Goal: Information Seeking & Learning: Understand process/instructions

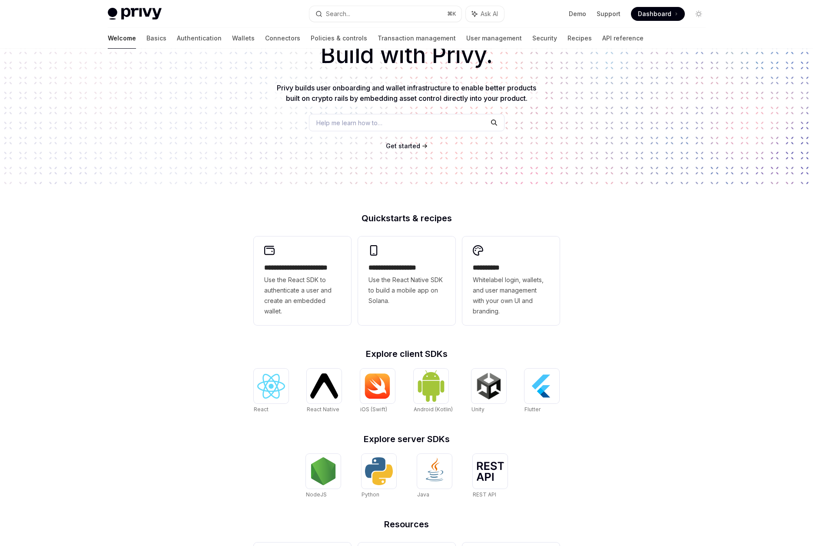
scroll to position [60, 0]
click at [258, 385] on img at bounding box center [271, 385] width 28 height 25
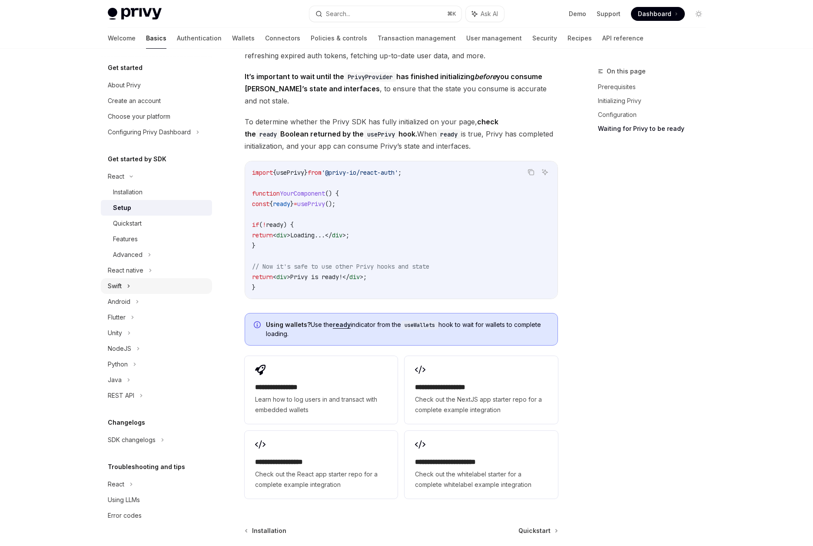
scroll to position [880, 0]
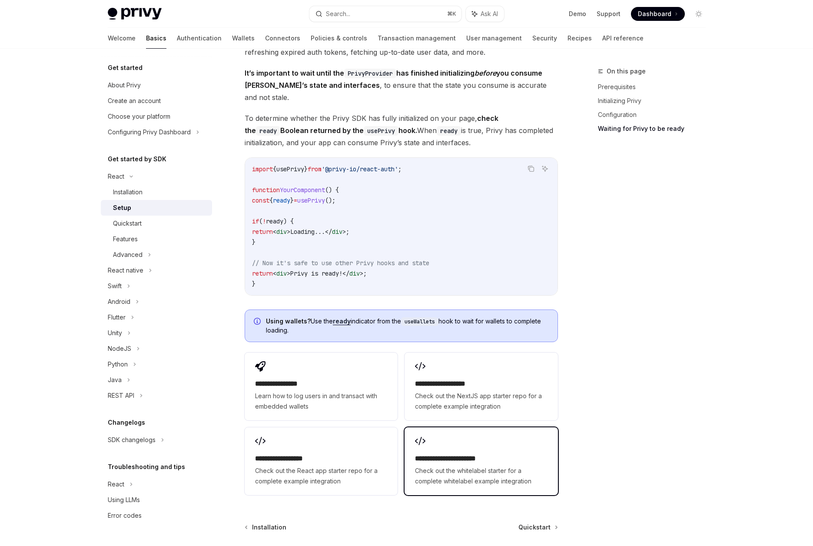
click at [424, 467] on span "Check out the whitelabel starter for a complete whitelabel example integration" at bounding box center [481, 475] width 132 height 21
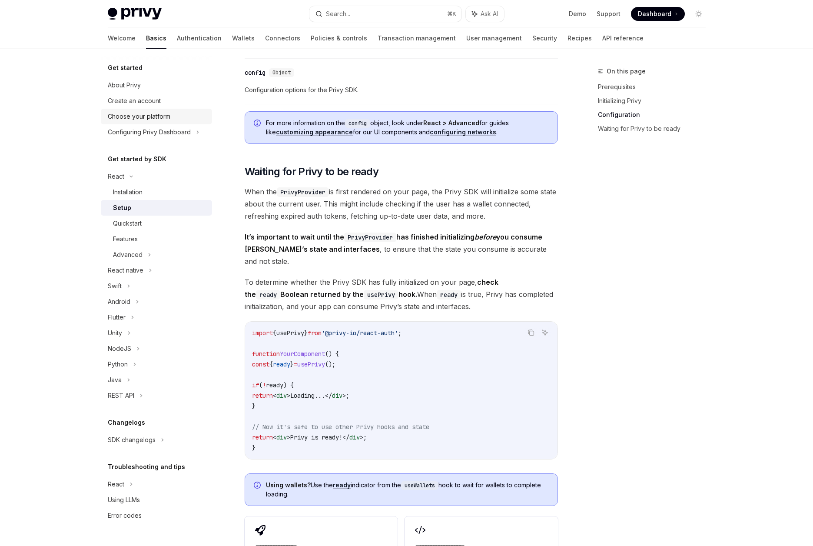
scroll to position [701, 0]
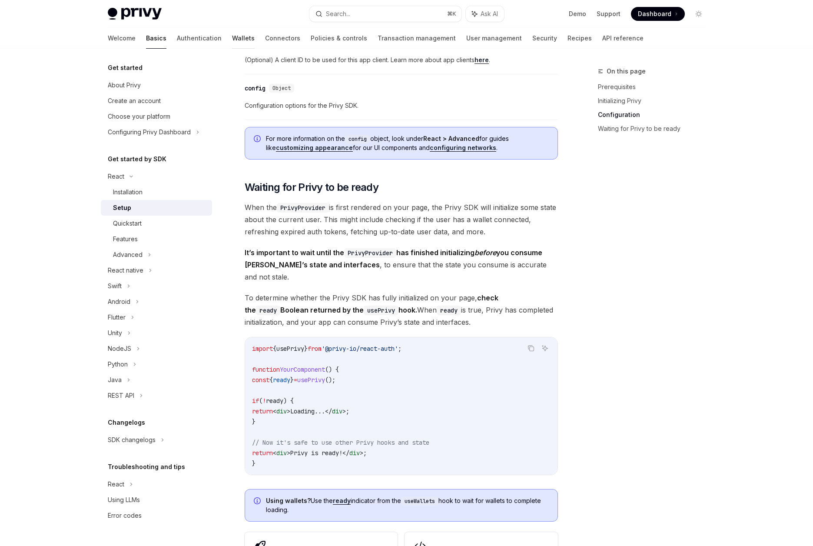
click at [232, 38] on link "Wallets" at bounding box center [243, 38] width 23 height 21
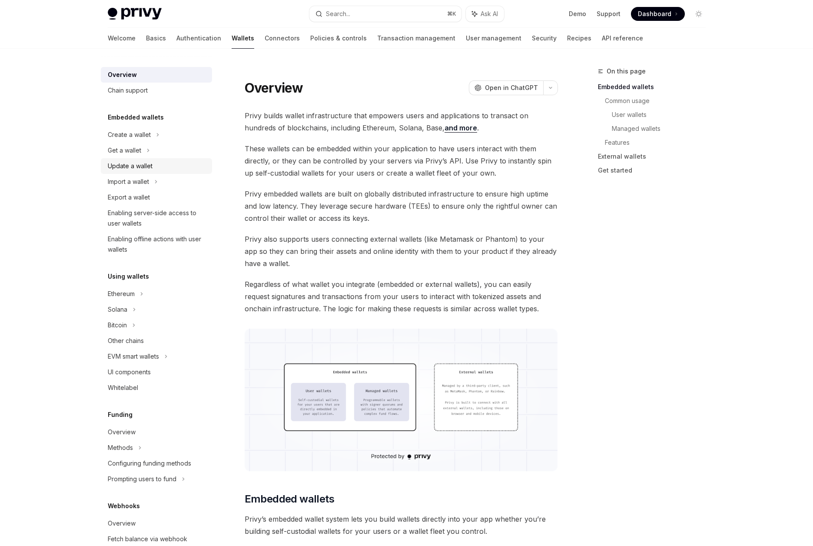
click at [152, 168] on div "Update a wallet" at bounding box center [130, 166] width 45 height 10
type textarea "*"
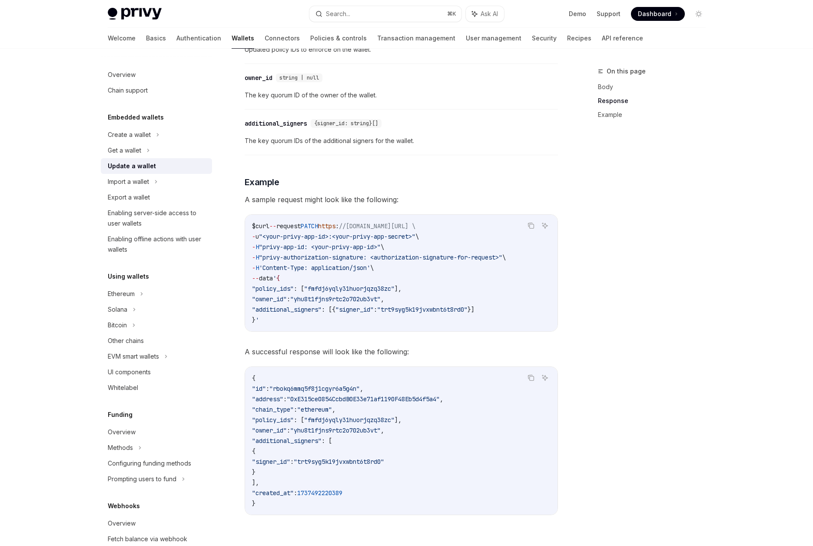
scroll to position [767, 0]
